Goal: Information Seeking & Learning: Check status

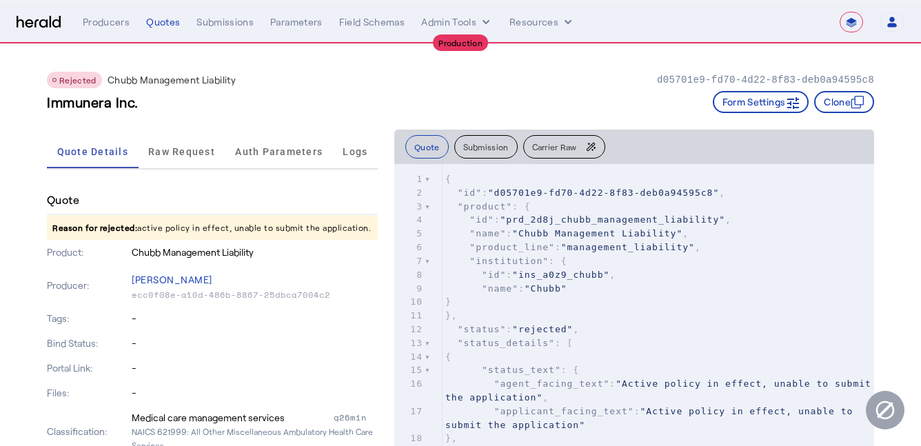
select select "**********"
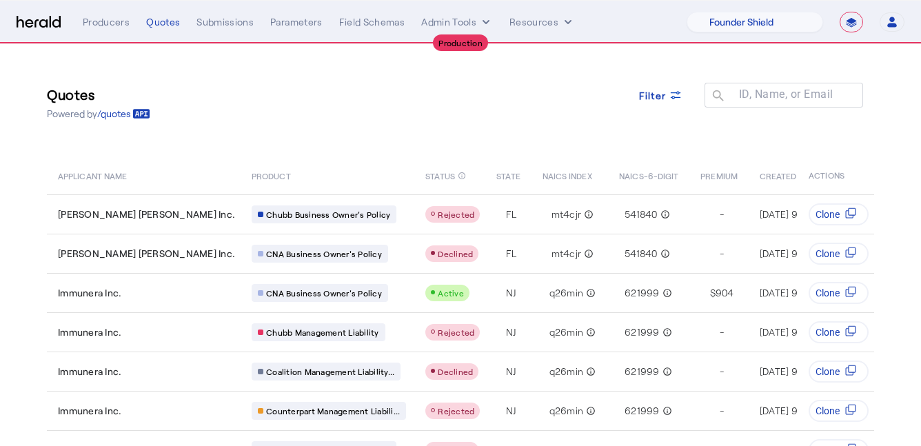
select select "pfm_lx2v_founder_shield"
select select "**********"
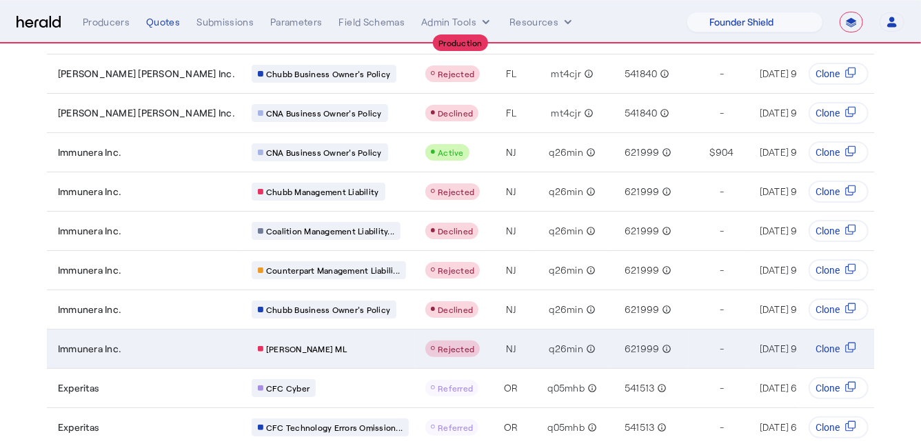
click at [307, 340] on div "[PERSON_NAME] ML" at bounding box center [330, 349] width 157 height 18
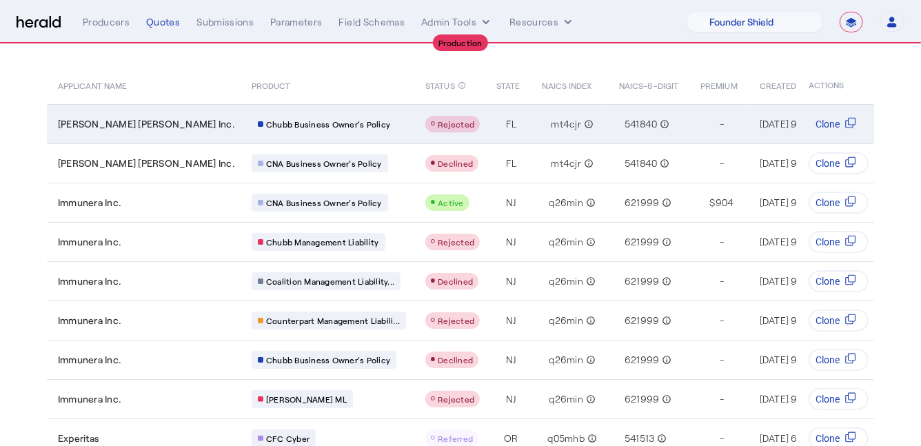
scroll to position [92, 0]
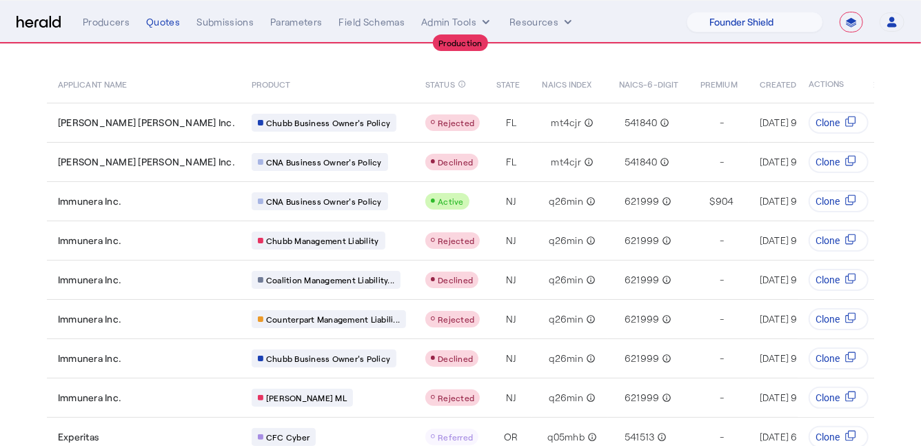
click at [14, 105] on section "Quotes Powered by /quotes Filter ID, Name, or Email search APPLICANT NAME PRODU…" at bounding box center [460, 243] width 921 height 583
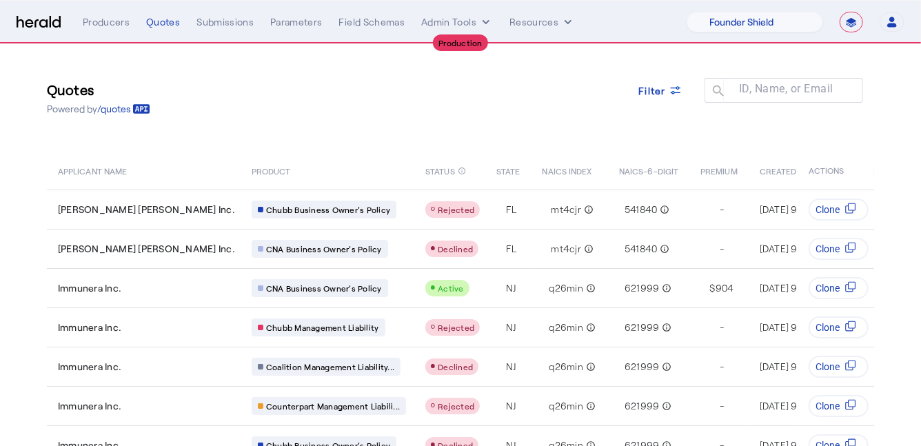
scroll to position [0, 0]
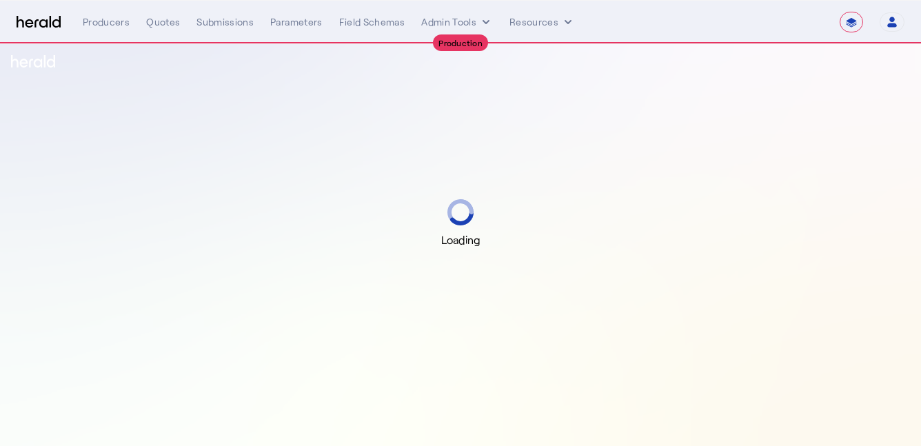
select select "**********"
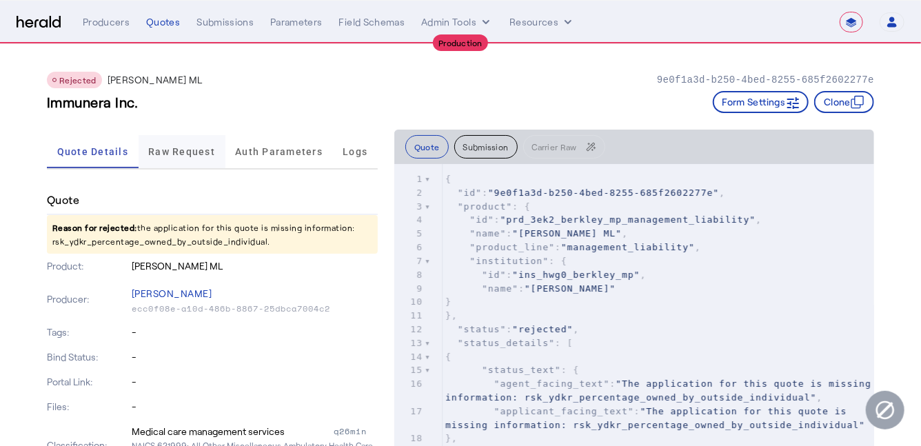
click at [176, 150] on span "Raw Request" at bounding box center [181, 152] width 67 height 10
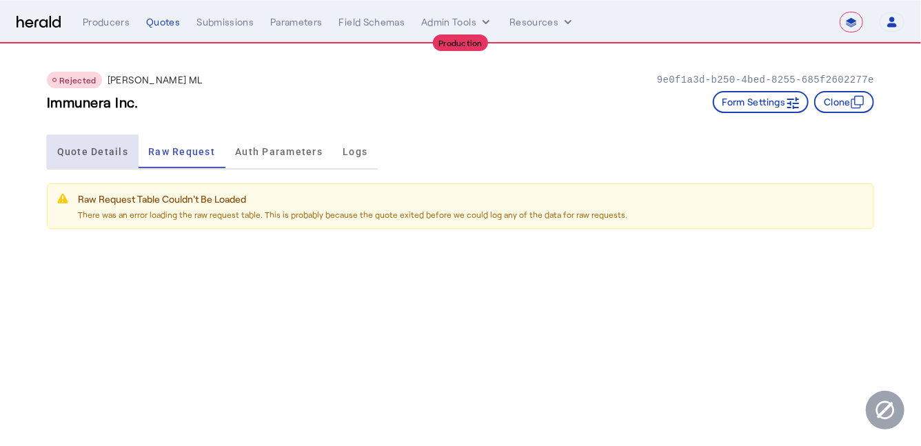
click at [97, 156] on span "Quote Details" at bounding box center [92, 152] width 71 height 10
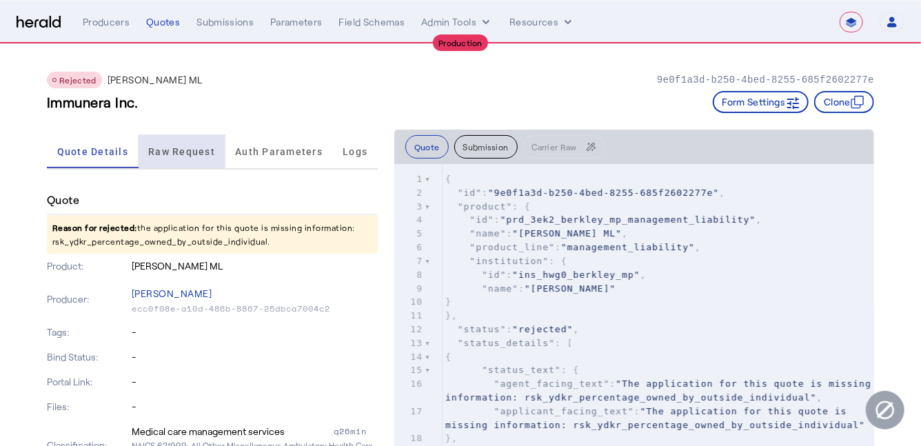
click at [192, 152] on span "Raw Request" at bounding box center [181, 152] width 67 height 10
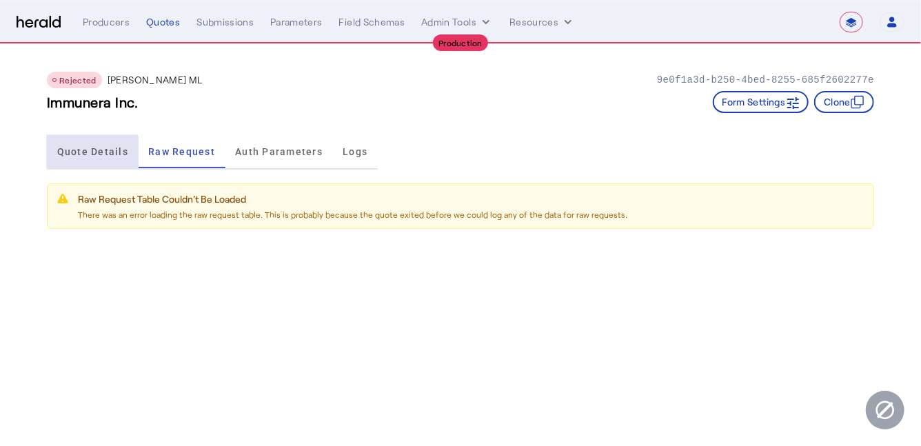
click at [86, 156] on span "Quote Details" at bounding box center [92, 151] width 71 height 33
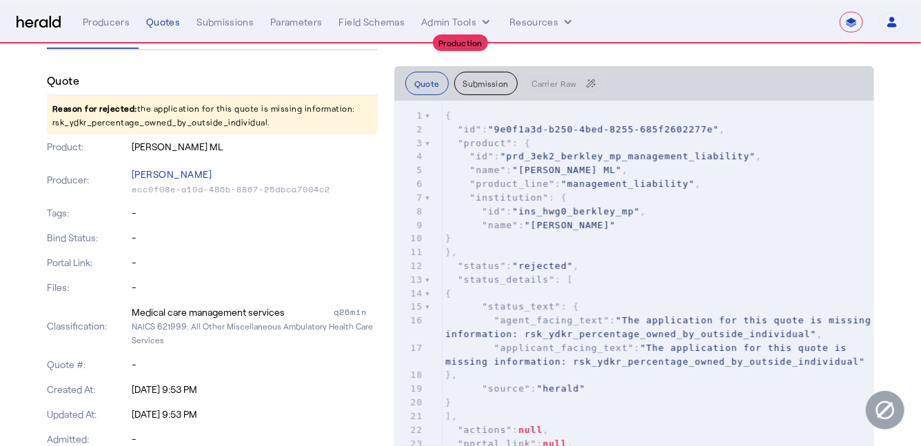
scroll to position [127, 0]
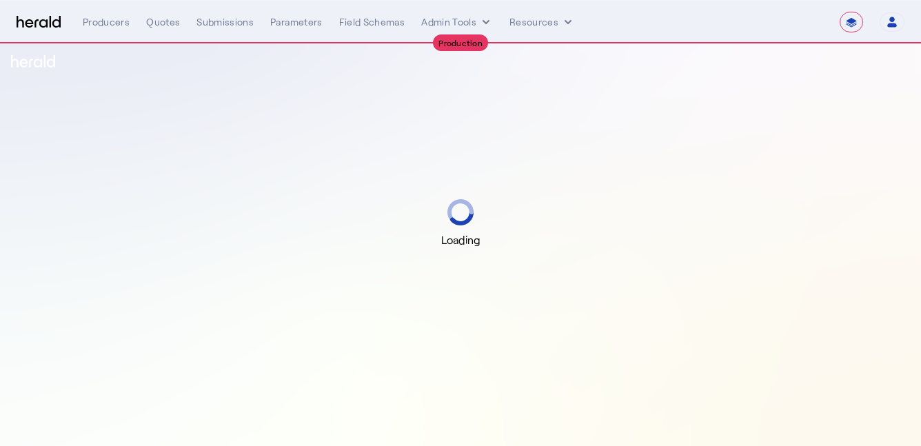
select select "**********"
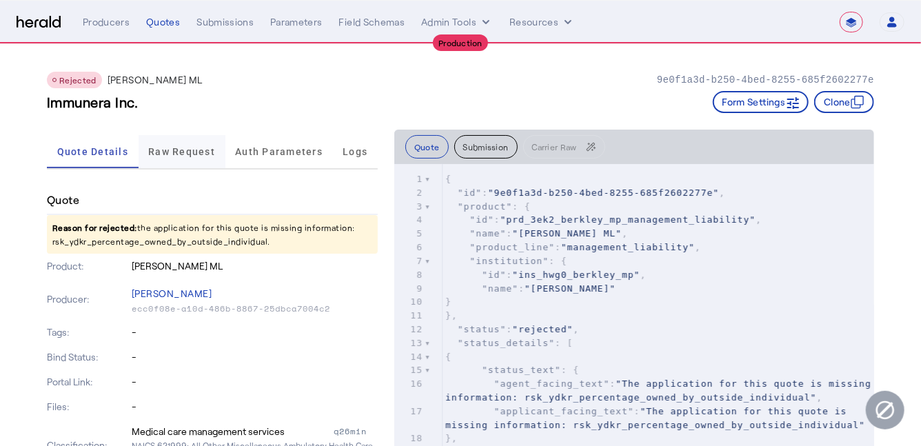
click at [183, 150] on span "Raw Request" at bounding box center [181, 152] width 67 height 10
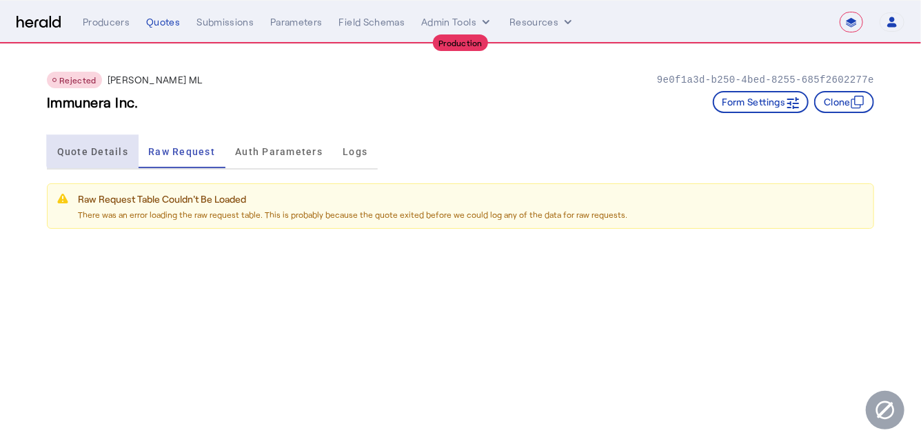
click at [93, 147] on span "Quote Details" at bounding box center [92, 152] width 71 height 10
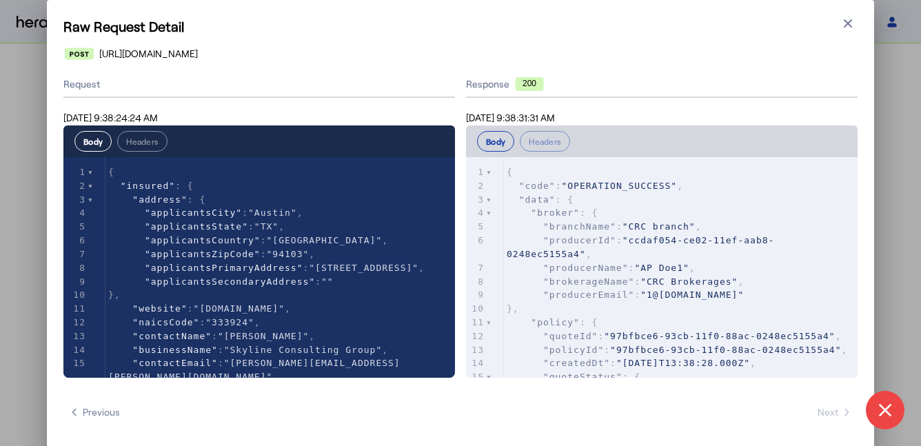
select select "pfm_2v8p_herald_api"
click at [844, 28] on icon "button" at bounding box center [848, 24] width 14 height 14
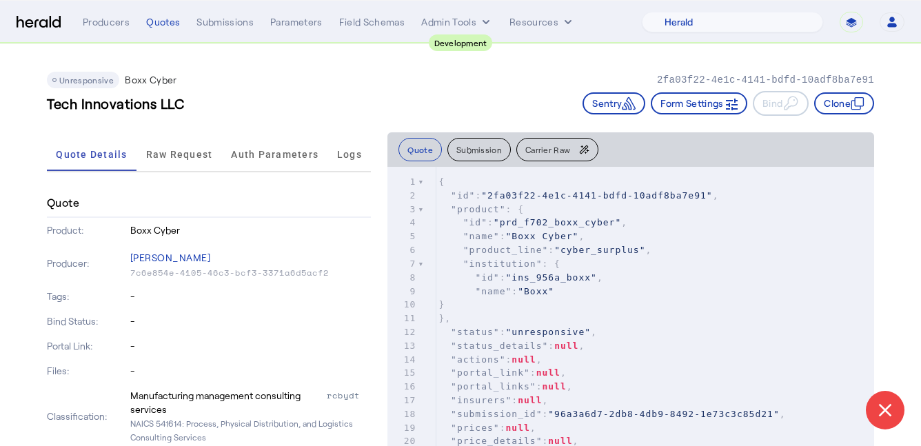
select select "pfm_2v8p_herald_api"
click at [175, 150] on span "Raw Request" at bounding box center [179, 155] width 67 height 10
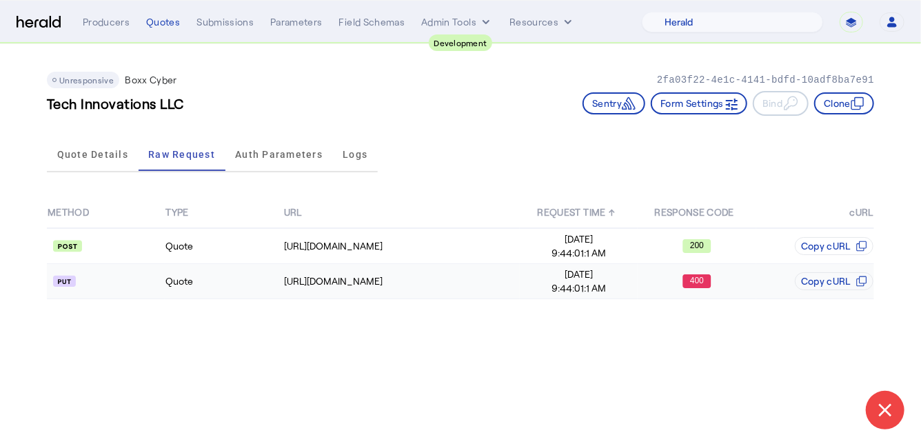
click at [266, 285] on td "Quote" at bounding box center [224, 281] width 118 height 35
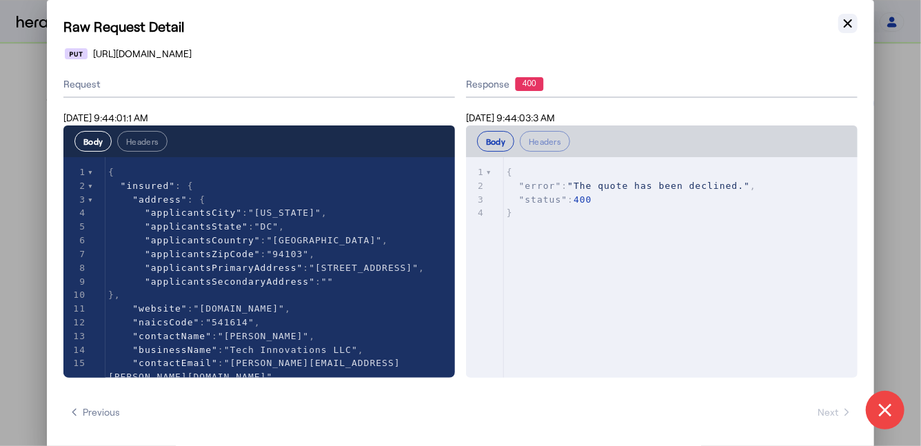
click at [850, 25] on icon "button" at bounding box center [848, 24] width 14 height 14
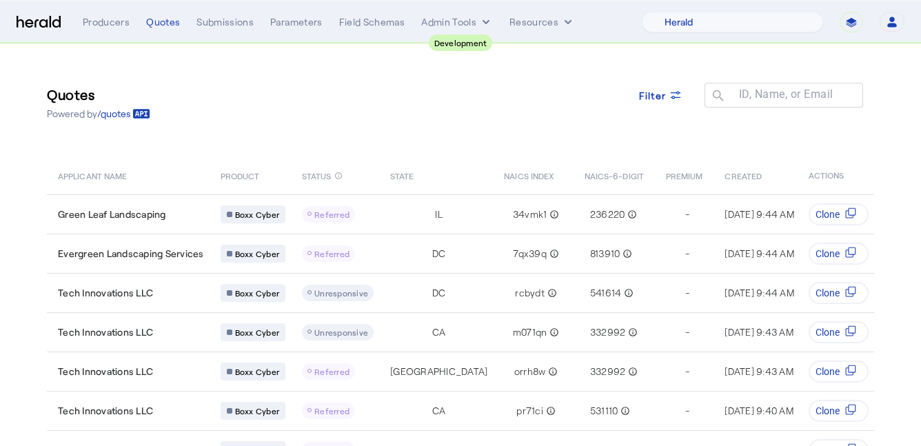
select select "pfm_2v8p_herald_api"
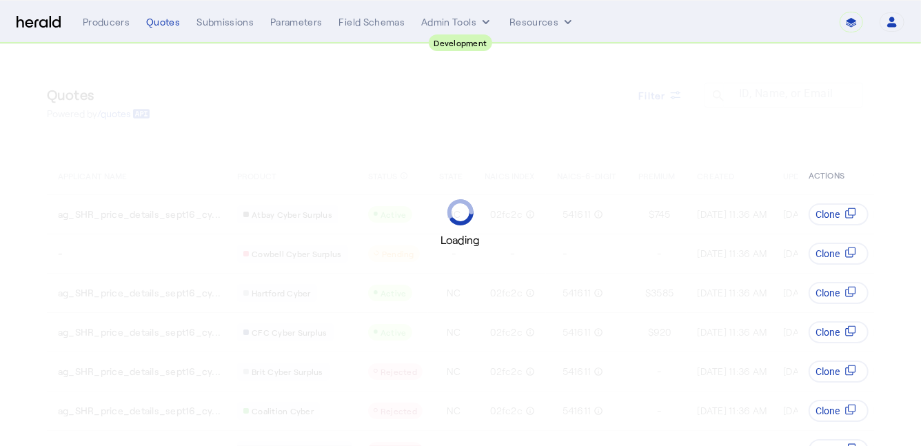
select select "pfm_2v8p_herald_api"
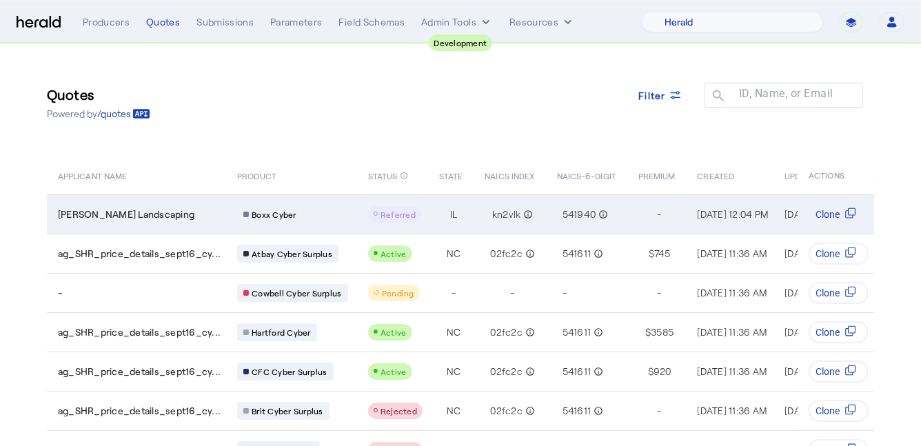
click at [336, 210] on div "Boxx Cyber" at bounding box center [294, 214] width 114 height 18
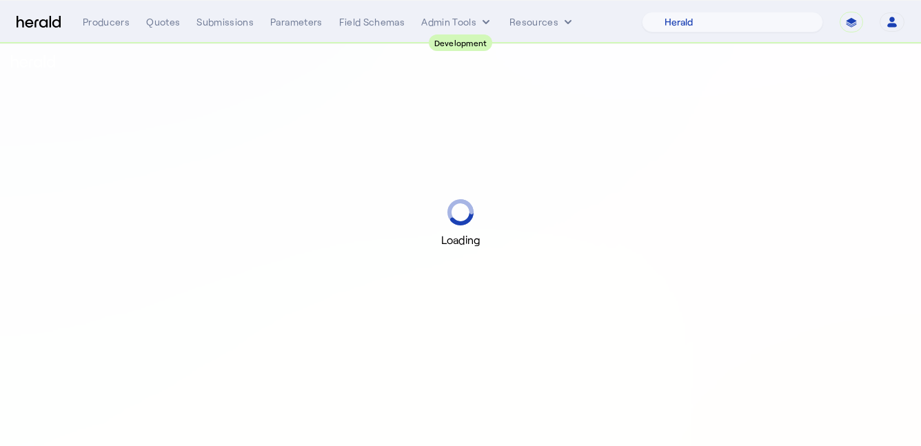
select select "pfm_2v8p_herald_api"
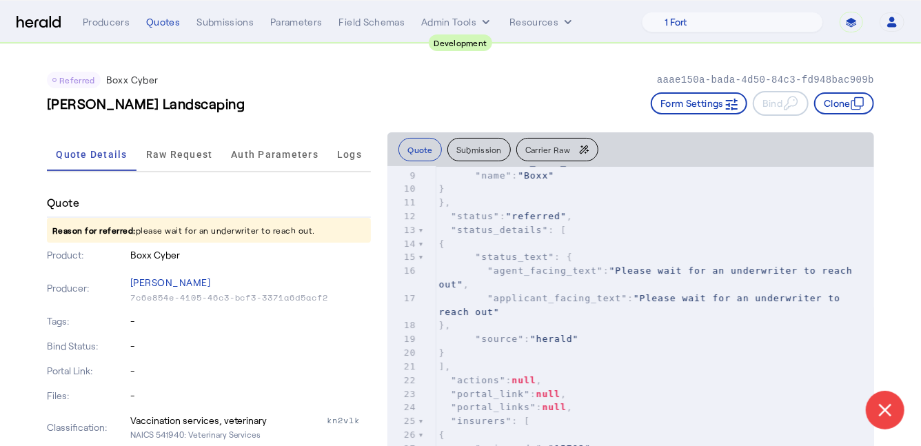
scroll to position [116, 0]
click at [175, 159] on span "Raw Request" at bounding box center [179, 155] width 67 height 10
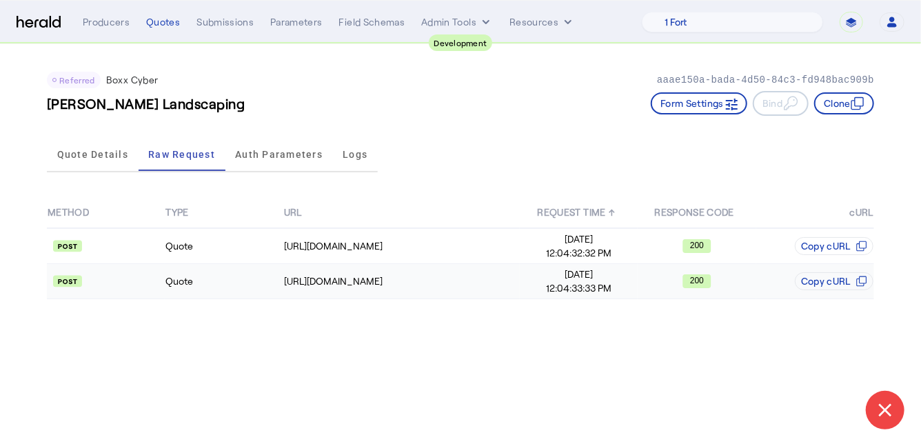
click at [280, 275] on td "Quote" at bounding box center [224, 281] width 118 height 35
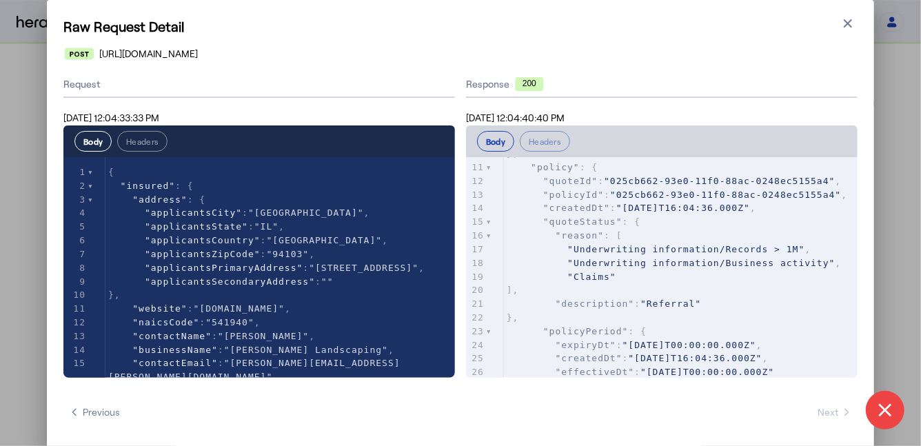
scroll to position [150, 0]
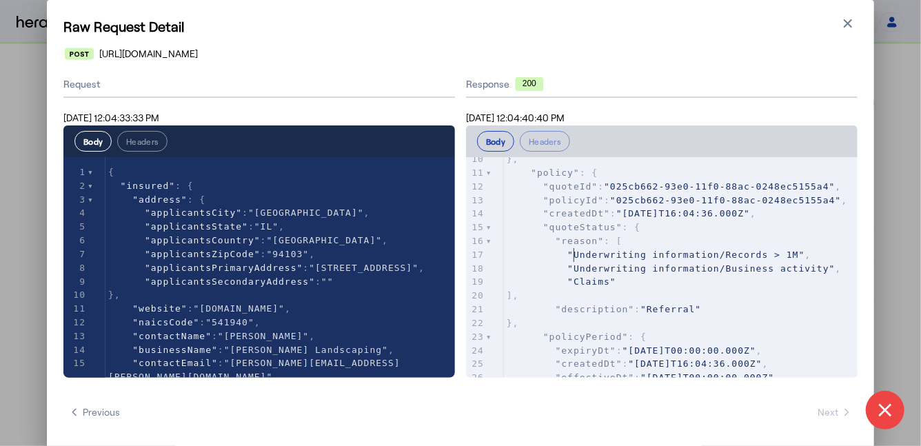
type textarea "**********"
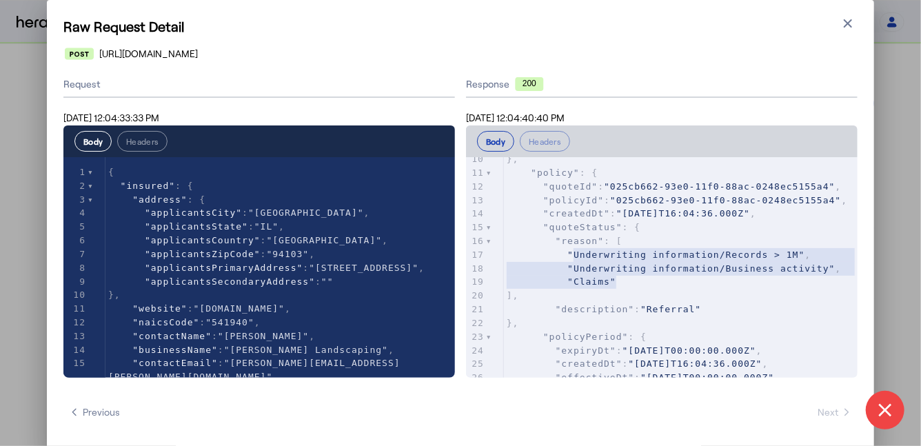
drag, startPoint x: 575, startPoint y: 252, endPoint x: 764, endPoint y: 279, distance: 190.0
click at [763, 278] on div "1 { 2 "code" : "OPERATION_SUCCESS" , 3 "data" : { 4 "broker" : { 5 "branchName"…" at bounding box center [681, 337] width 354 height 642
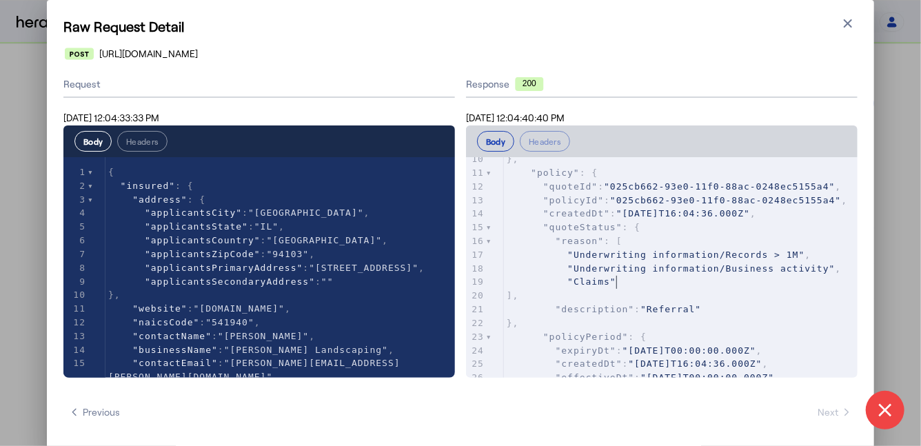
click at [764, 279] on pre ""Claims"" at bounding box center [681, 282] width 354 height 14
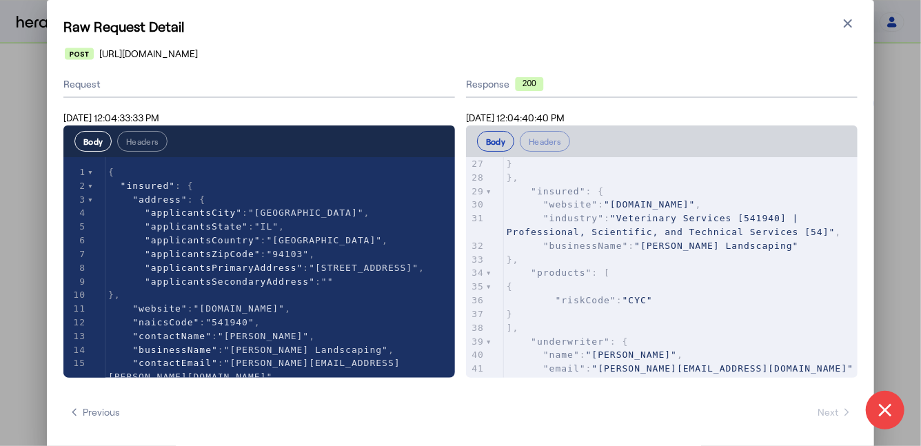
scroll to position [0, 0]
click at [846, 21] on icon "button" at bounding box center [848, 23] width 8 height 8
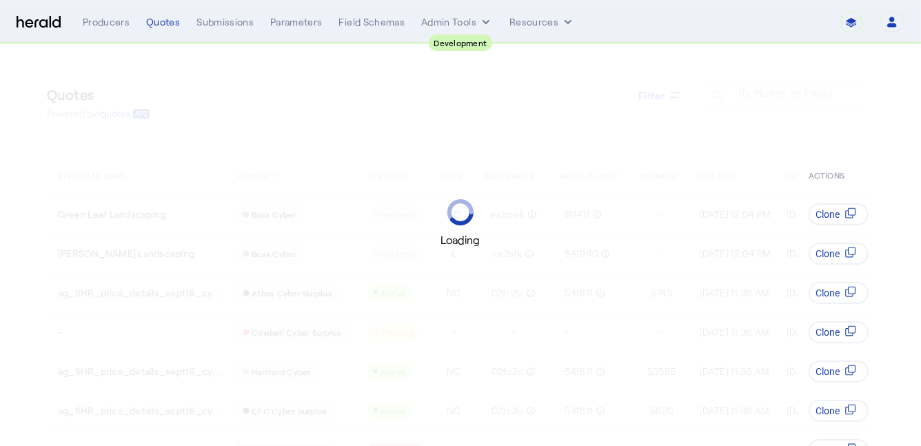
select select "pfm_2v8p_herald_api"
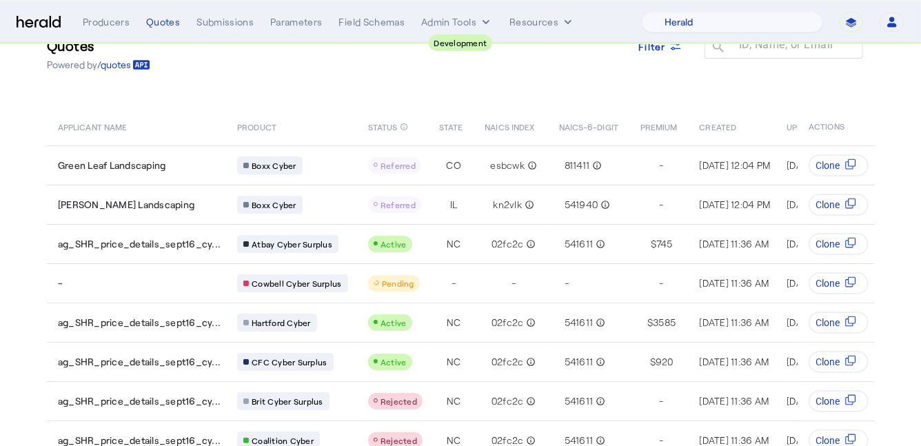
scroll to position [50, 0]
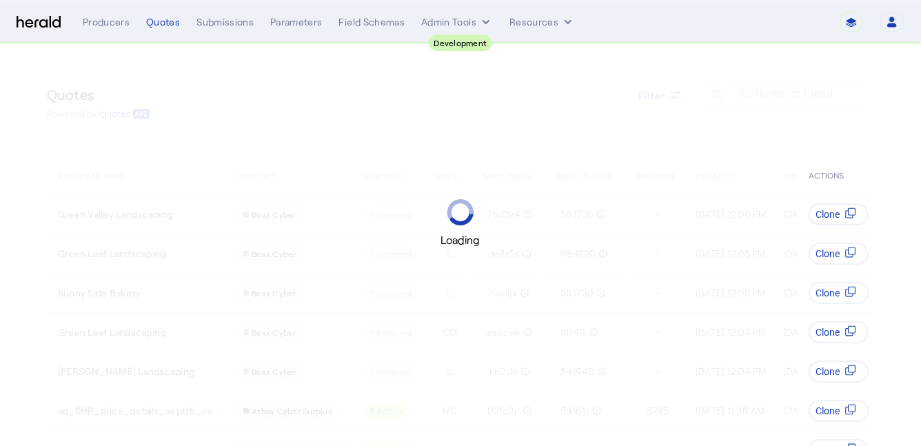
select select "pfm_2v8p_herald_api"
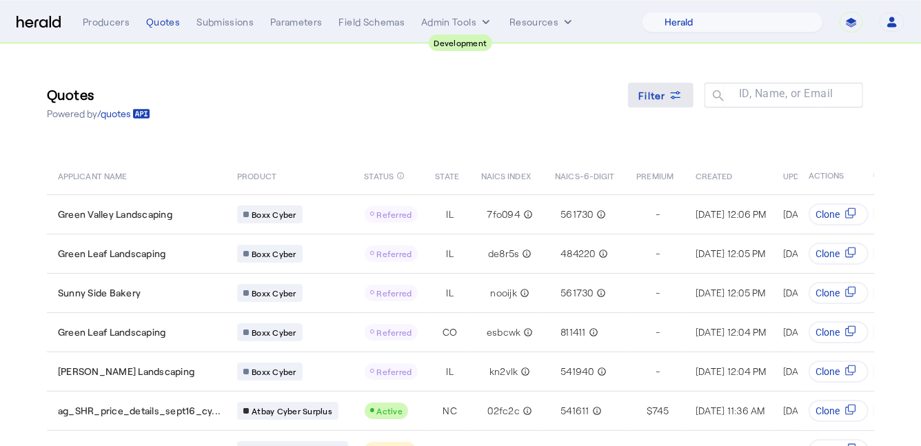
click at [655, 92] on span "Filter" at bounding box center [653, 95] width 28 height 14
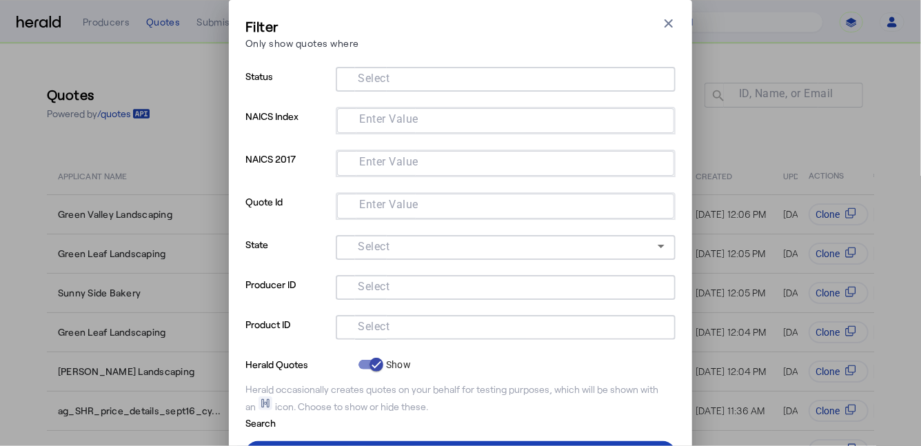
click at [434, 331] on input "Select" at bounding box center [503, 326] width 312 height 17
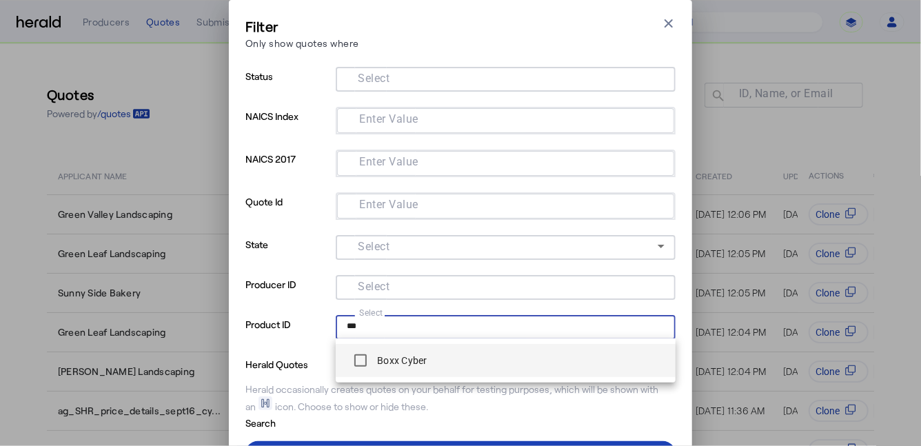
type input "***"
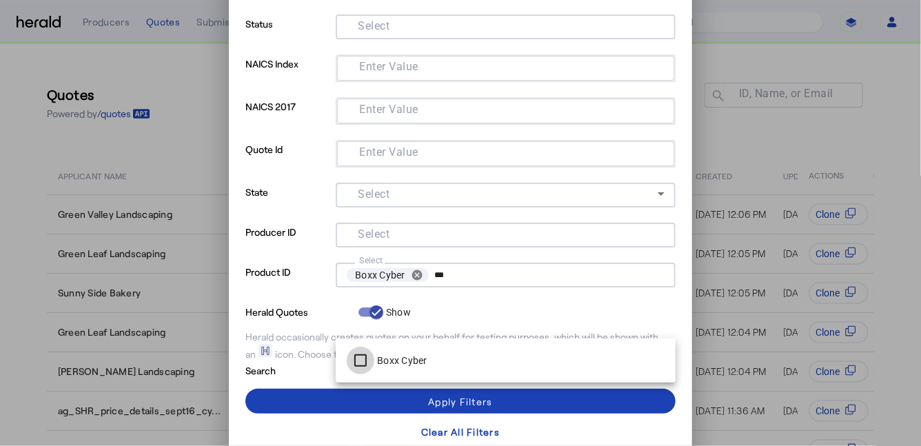
scroll to position [58, 0]
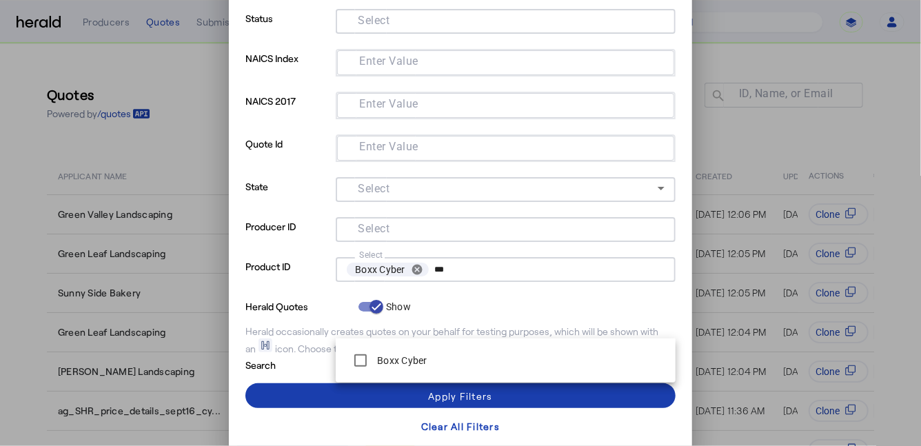
click at [315, 391] on span at bounding box center [460, 395] width 430 height 33
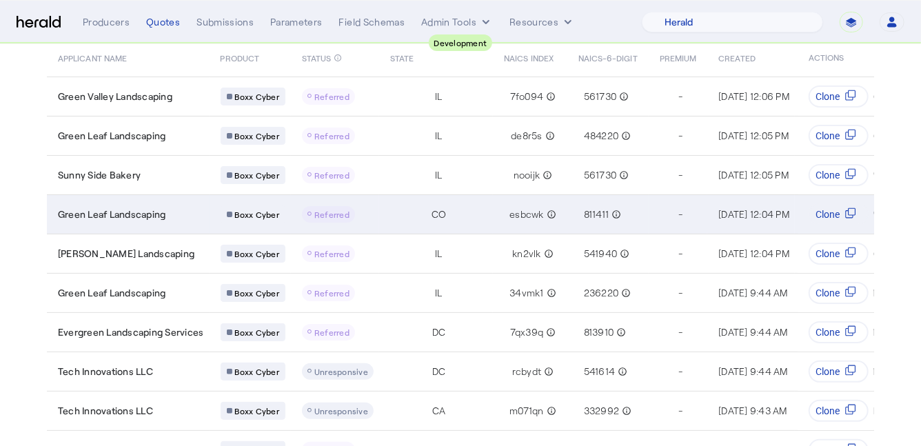
scroll to position [177, 0]
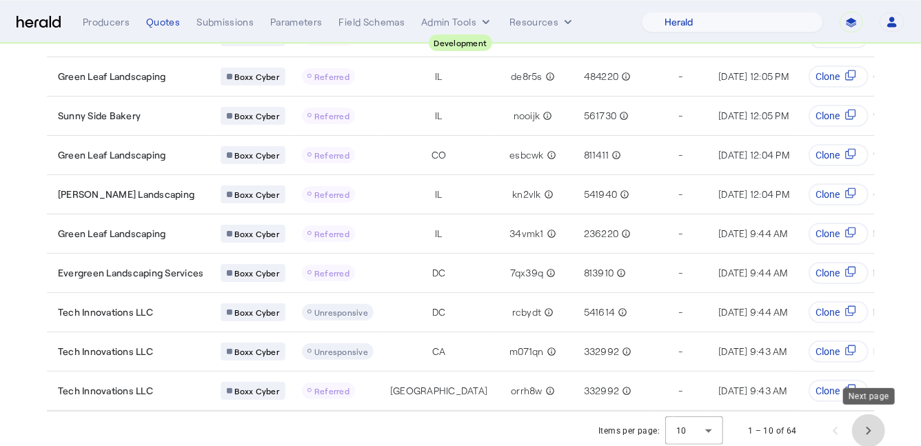
click at [868, 432] on span "Next page" at bounding box center [868, 430] width 33 height 33
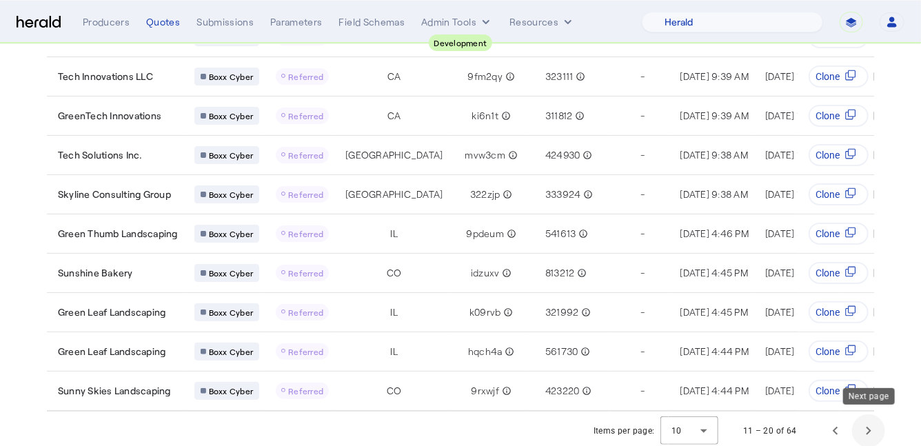
click at [869, 420] on span "Next page" at bounding box center [868, 430] width 33 height 33
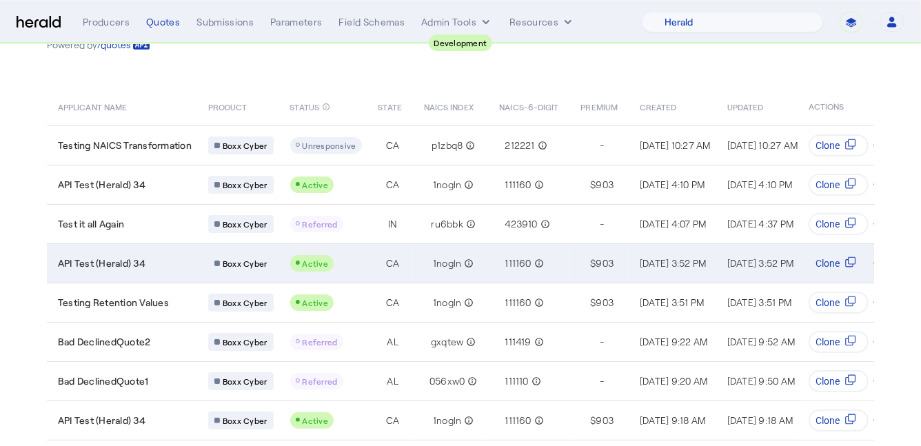
scroll to position [0, 0]
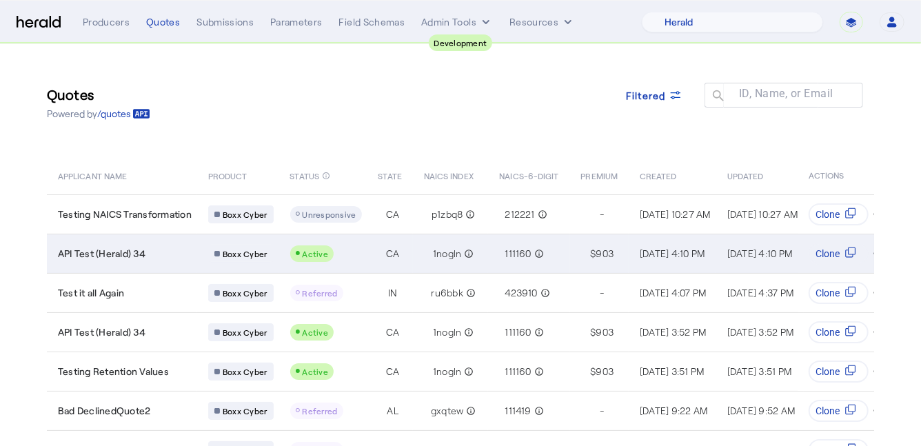
click at [339, 255] on div "Active" at bounding box center [326, 253] width 72 height 17
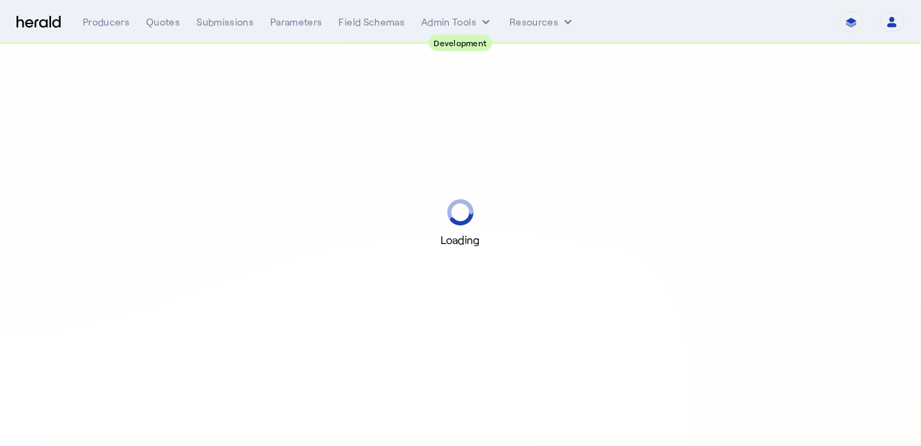
select select "pfm_2v8p_herald_api"
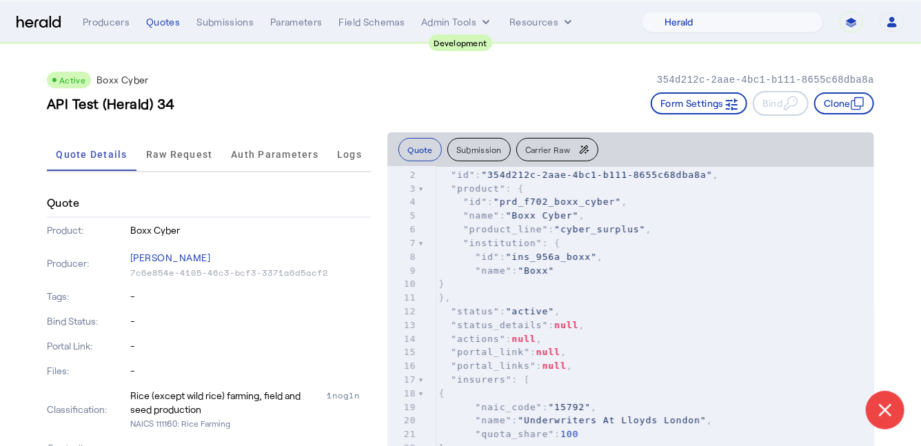
scroll to position [23, 0]
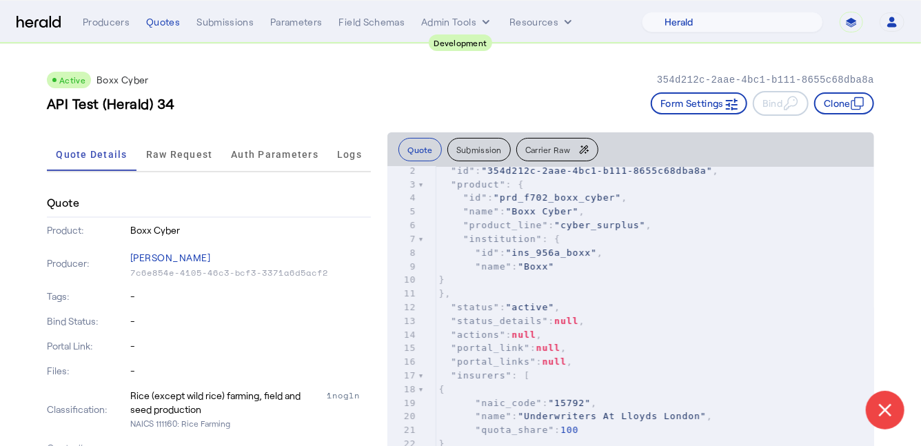
click at [469, 142] on button "Submission" at bounding box center [478, 149] width 63 height 23
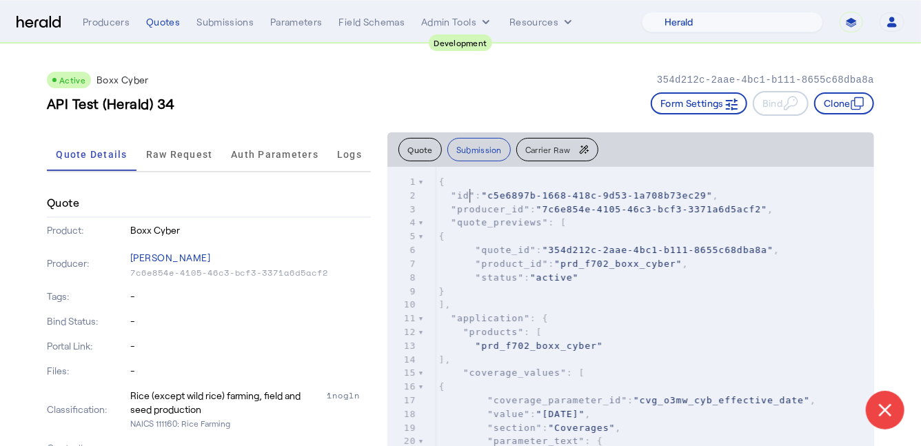
click at [467, 195] on span ""id"" at bounding box center [463, 195] width 24 height 10
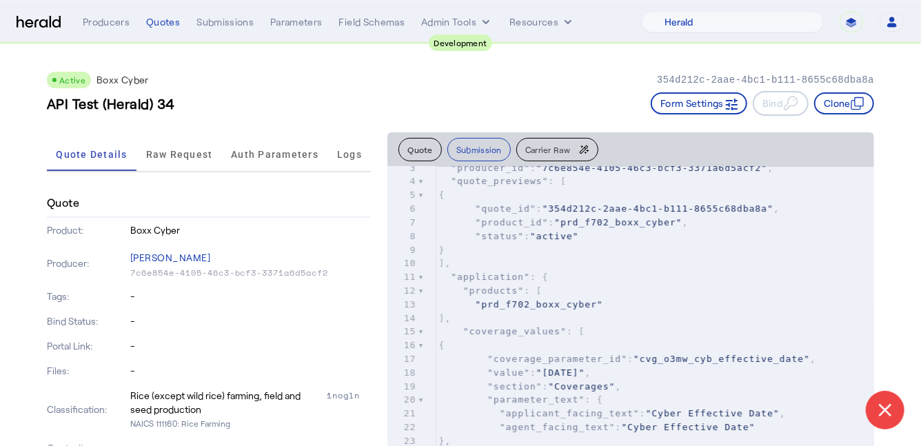
scroll to position [45, 0]
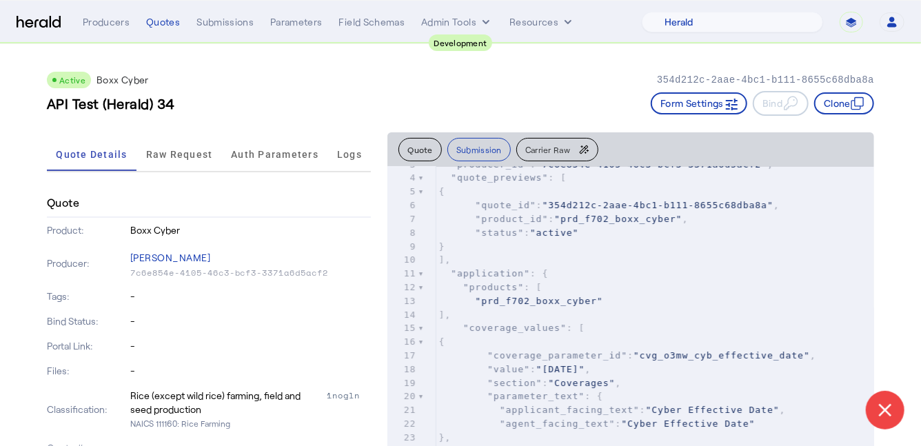
type textarea "**********"
click at [560, 214] on span ""product_id" : "prd_f702_boxx_cyber" ," at bounding box center [562, 219] width 249 height 10
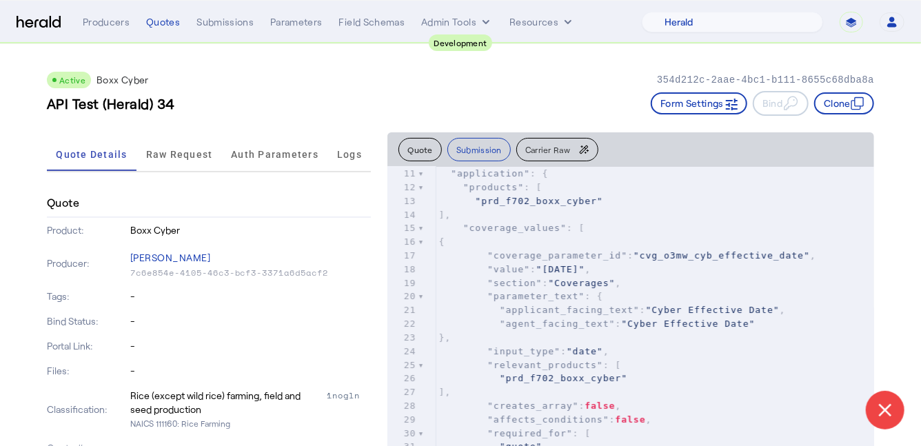
scroll to position [146, 0]
click at [438, 225] on span ""coverage_values" : [" at bounding box center [511, 226] width 146 height 10
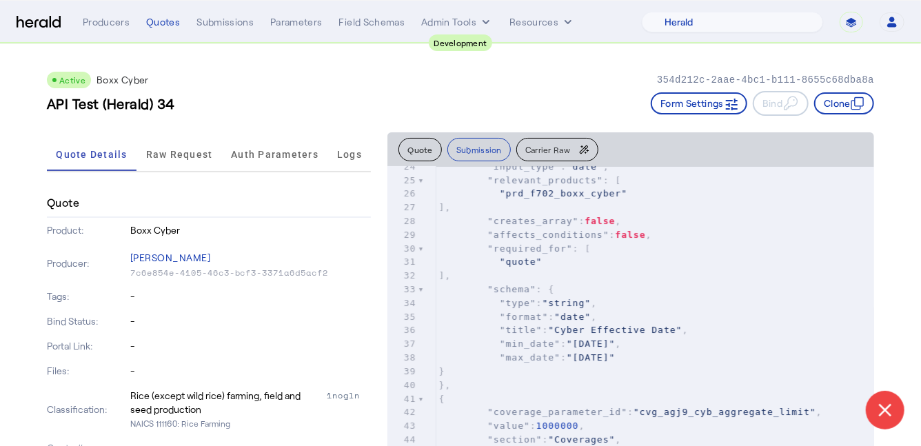
scroll to position [0, 0]
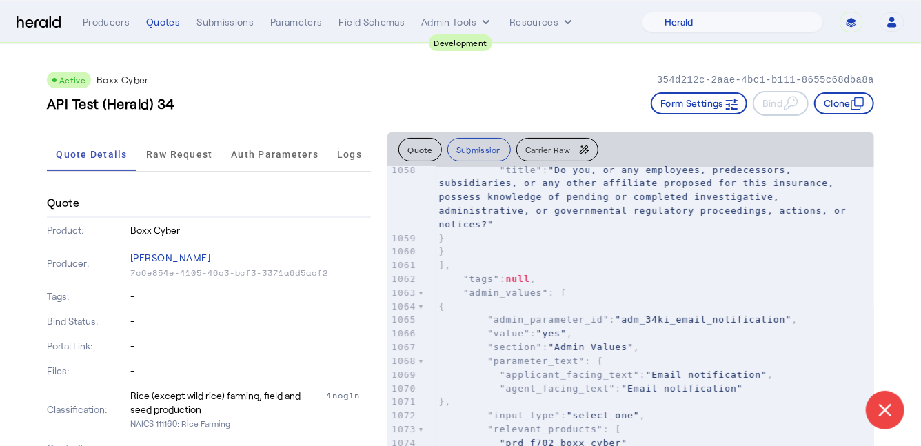
type textarea "**********"
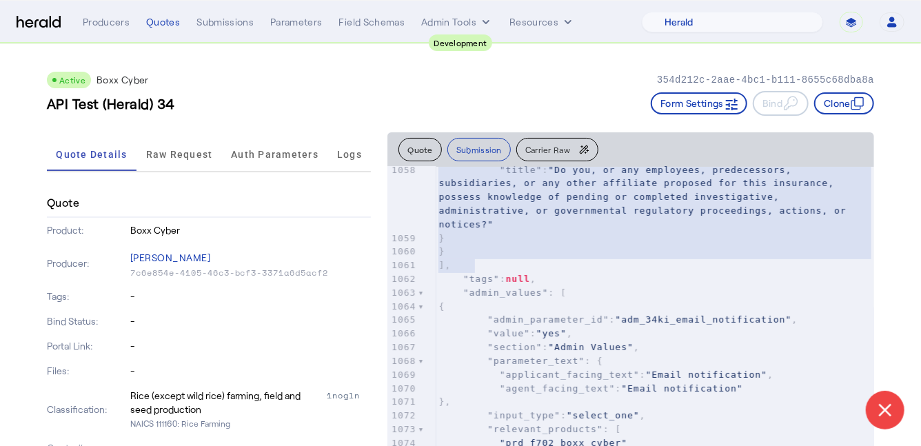
click at [451, 265] on span "]," at bounding box center [444, 265] width 12 height 10
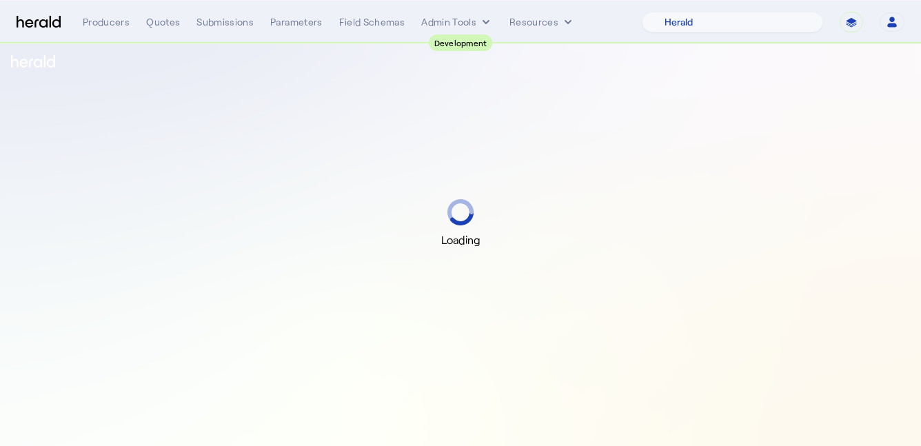
select select "pfm_2v8p_herald_api"
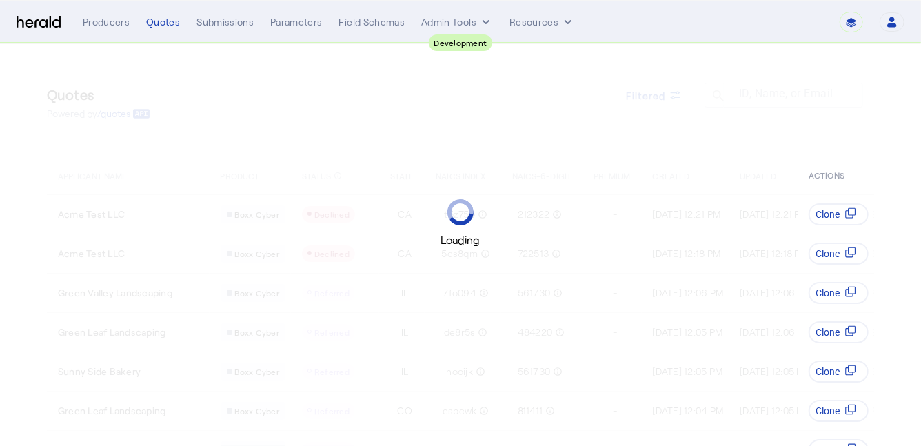
select select "pfm_2v8p_herald_api"
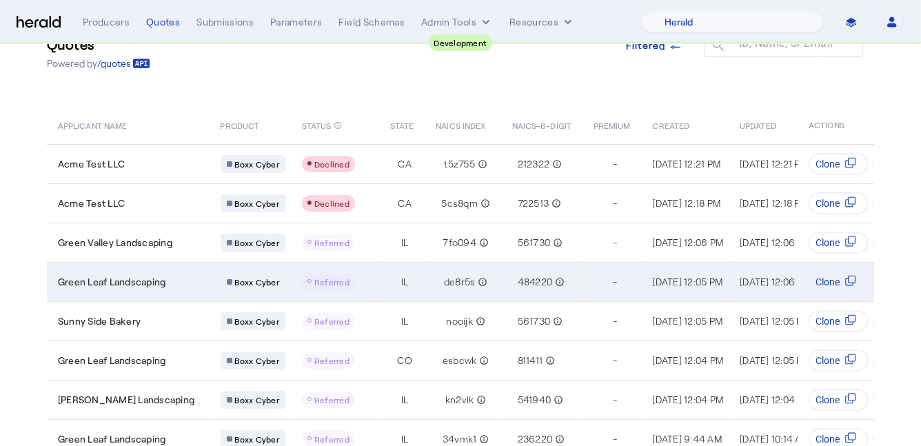
scroll to position [50, 0]
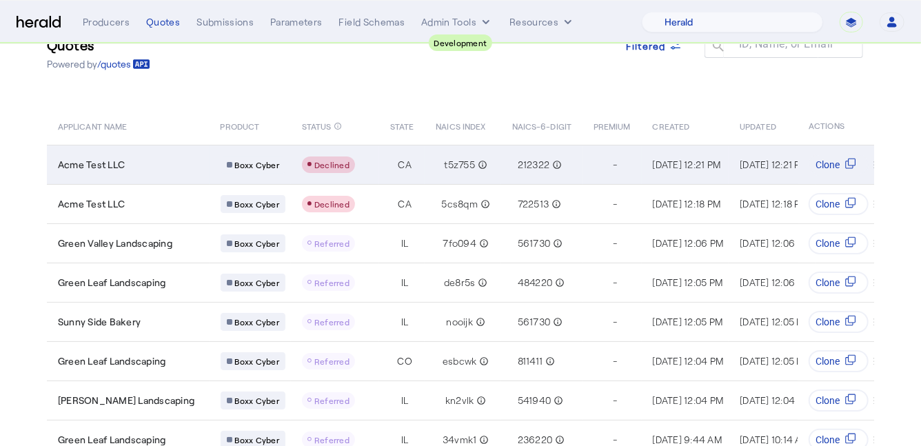
click at [194, 167] on div "Acme Test LLC" at bounding box center [131, 165] width 146 height 14
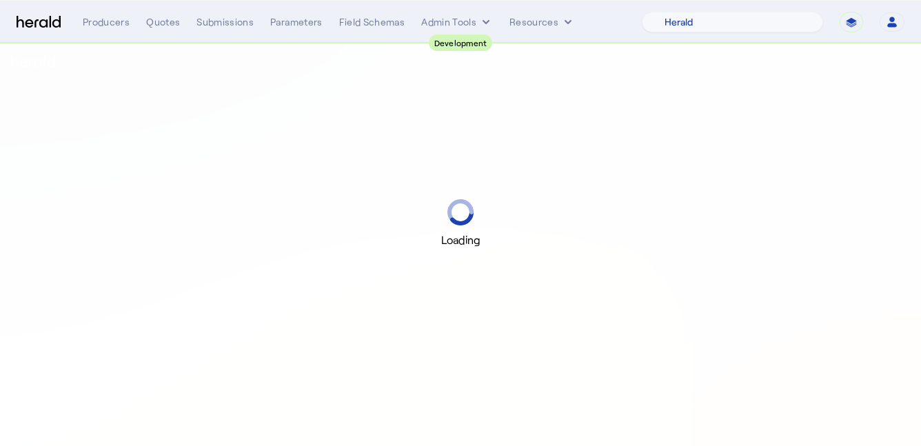
select select "pfm_2v8p_herald_api"
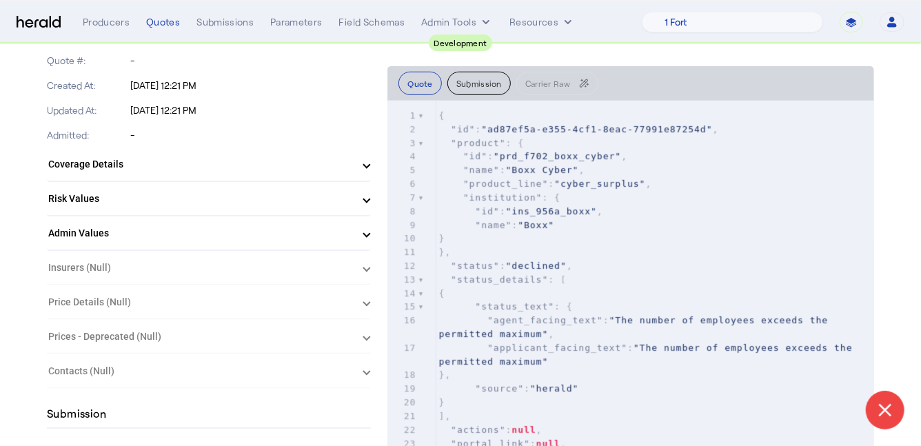
scroll to position [413, 0]
click at [201, 207] on mat-expansion-panel-header "Risk Values" at bounding box center [209, 197] width 324 height 33
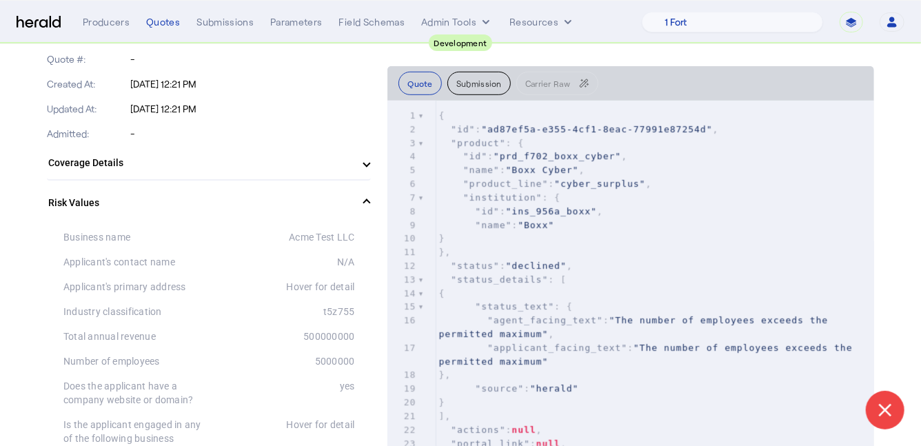
drag, startPoint x: 306, startPoint y: 331, endPoint x: 365, endPoint y: 331, distance: 58.6
click at [345, 331] on div "500000000" at bounding box center [281, 336] width 145 height 14
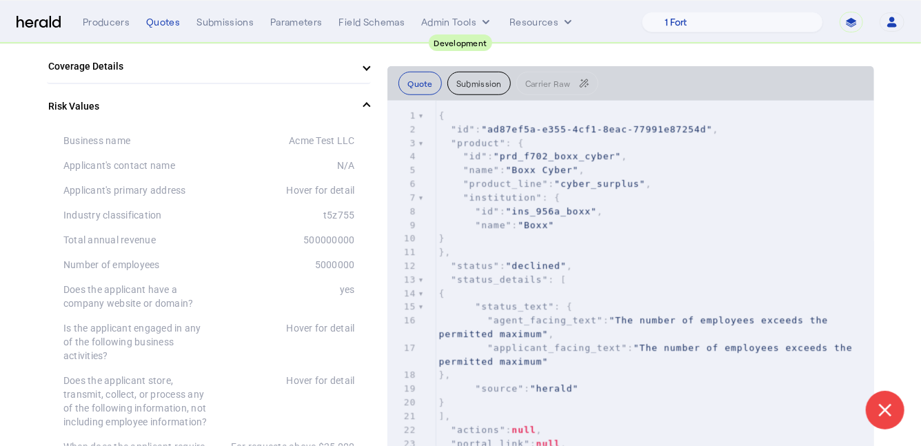
scroll to position [509, 0]
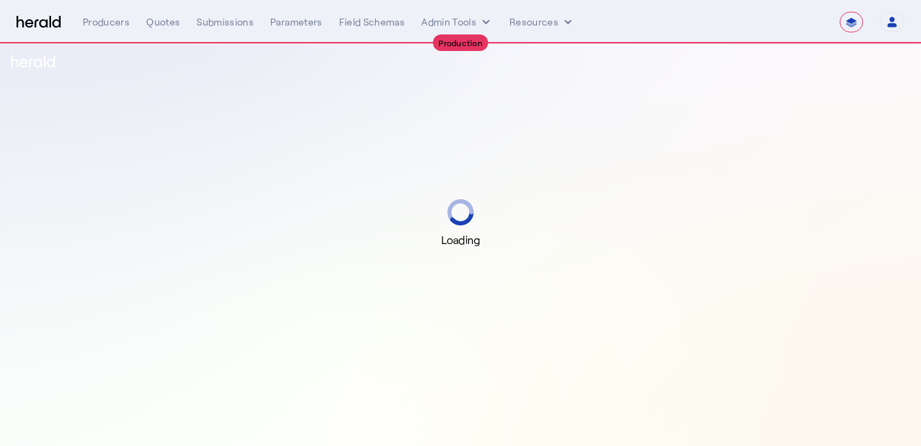
select select "**********"
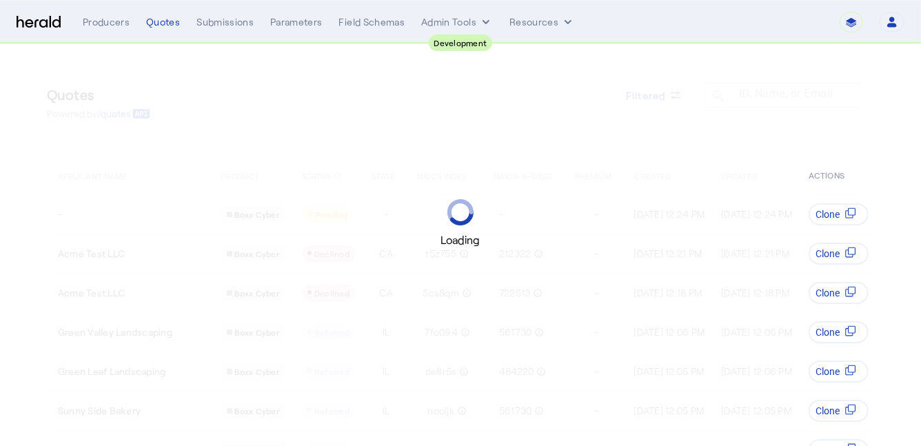
select select "pfm_2v8p_herald_api"
